Goal: Check status: Verify the current state of an ongoing process or item

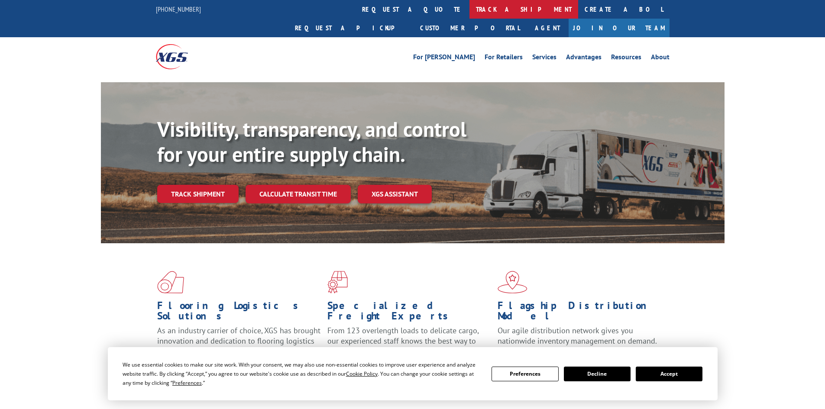
click at [470, 5] on link "track a shipment" at bounding box center [524, 9] width 109 height 19
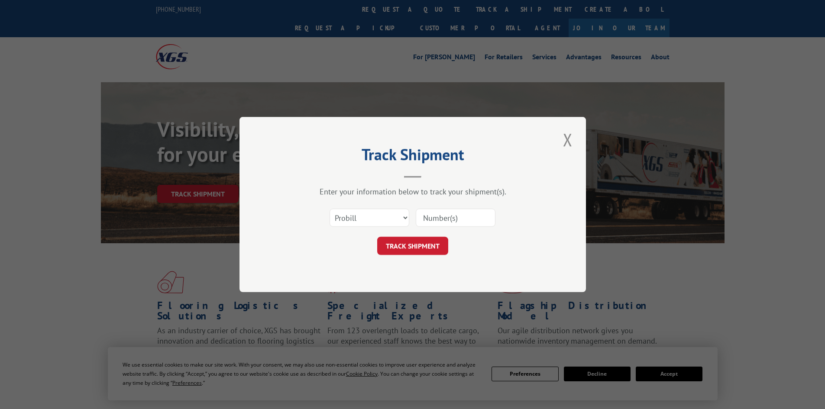
click at [430, 219] on input at bounding box center [456, 218] width 80 height 18
paste input "2820088"
type input "2820088"
click at [432, 241] on button "TRACK SHIPMENT" at bounding box center [412, 246] width 71 height 18
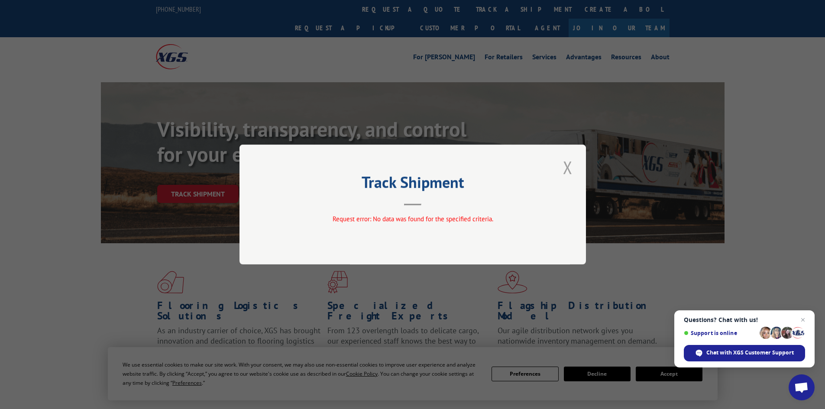
click at [567, 169] on button "Close modal" at bounding box center [568, 168] width 15 height 24
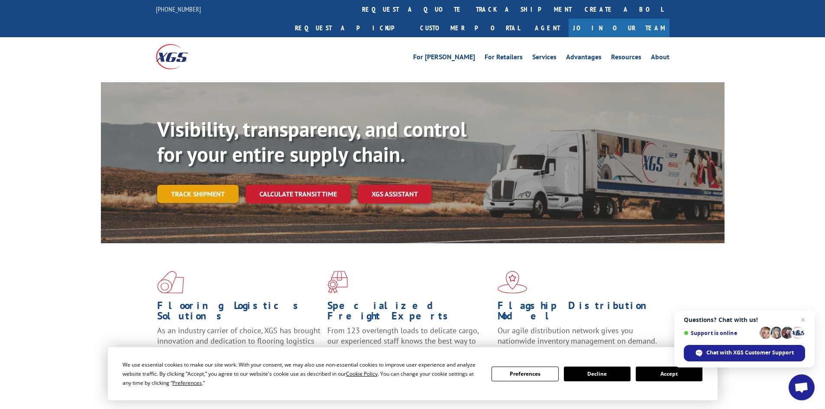
click at [227, 185] on link "Track shipment" at bounding box center [197, 194] width 81 height 18
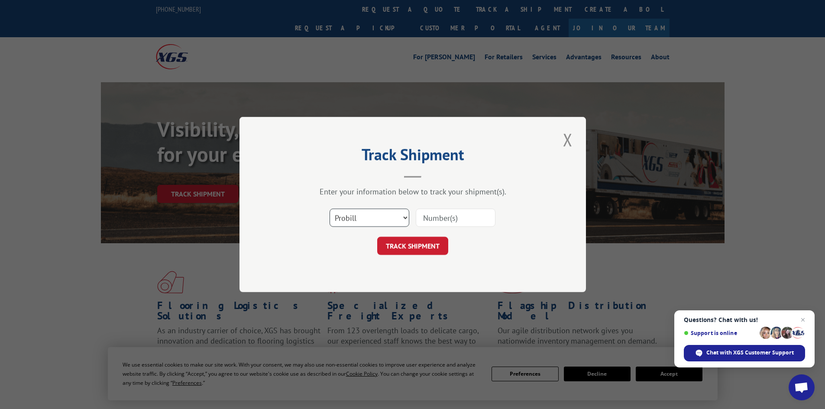
click at [402, 218] on select "Select category... Probill BOL PO" at bounding box center [370, 218] width 80 height 18
select select "bol"
click at [330, 209] on select "Select category... Probill BOL PO" at bounding box center [370, 218] width 80 height 18
click at [448, 219] on input at bounding box center [456, 218] width 80 height 18
paste input "2820088"
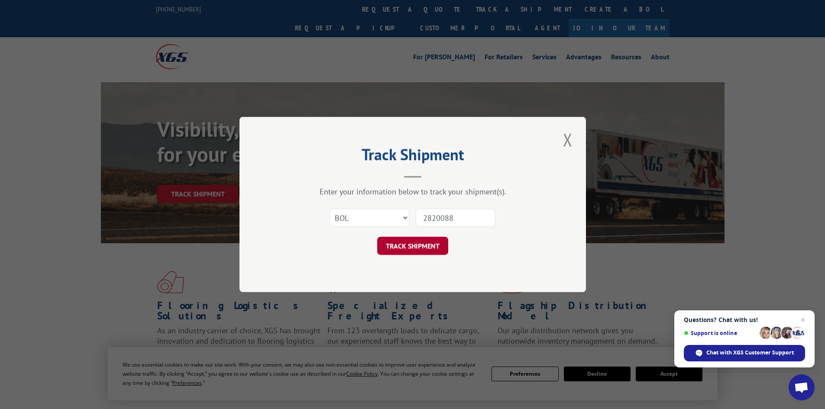
type input "2820088"
click at [428, 242] on button "TRACK SHIPMENT" at bounding box center [412, 246] width 71 height 18
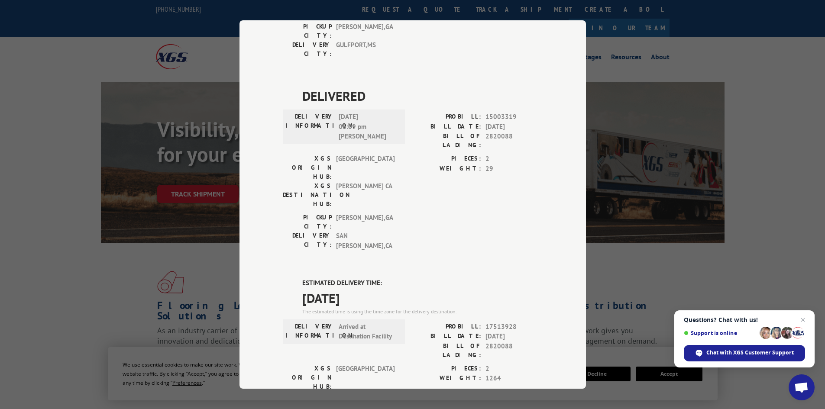
scroll to position [217, 0]
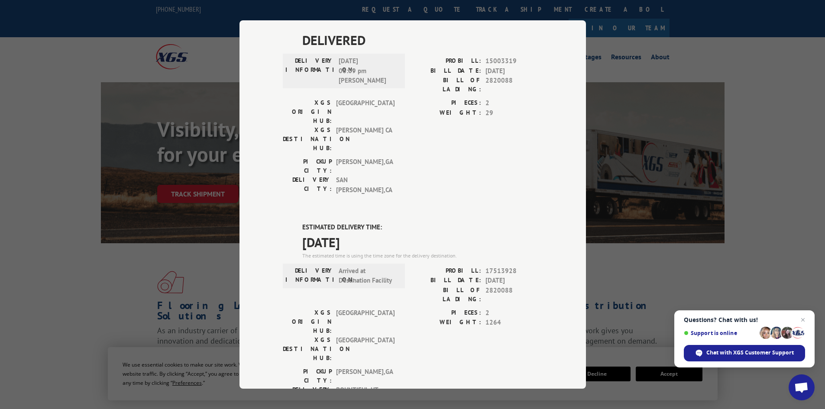
scroll to position [305, 0]
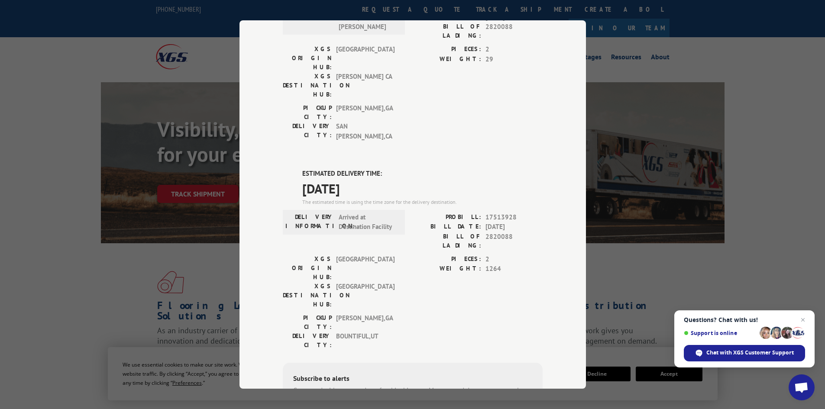
type input "[PHONE_NUMBER]"
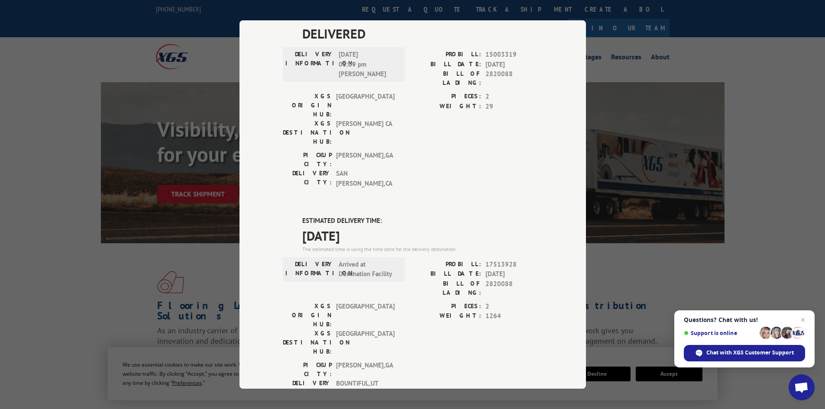
click at [752, 68] on div "Track Shipment DELIVERED DELIVERY INFORMATION: [DATE] 11:53 am [PERSON_NAME]: 1…" at bounding box center [412, 204] width 825 height 409
